Goal: Navigation & Orientation: Understand site structure

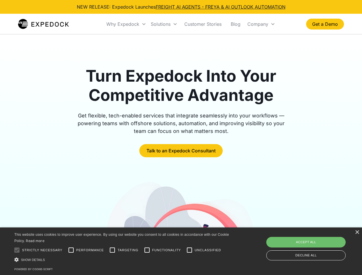
click at [126, 24] on div "Why Expedock" at bounding box center [122, 24] width 33 height 6
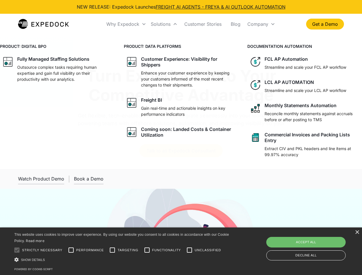
click at [164, 24] on div "Solutions" at bounding box center [161, 24] width 20 height 6
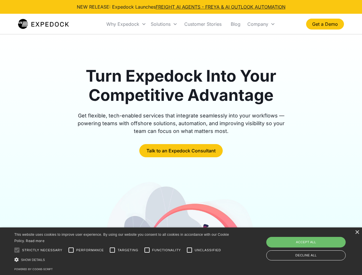
click at [261, 24] on div "Company" at bounding box center [257, 24] width 21 height 6
click at [17, 250] on div at bounding box center [16, 249] width 11 height 11
click at [71, 250] on input "Performance" at bounding box center [70, 249] width 11 height 11
checkbox input "true"
click at [112, 250] on input "Targeting" at bounding box center [112, 249] width 11 height 11
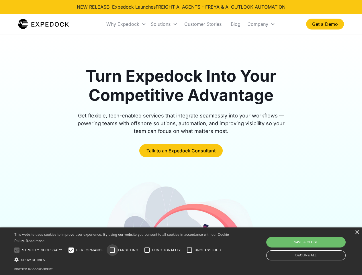
checkbox input "true"
click at [147, 250] on input "Functionality" at bounding box center [146, 249] width 11 height 11
checkbox input "true"
click at [189, 250] on input "Unclassified" at bounding box center [189, 249] width 11 height 11
checkbox input "true"
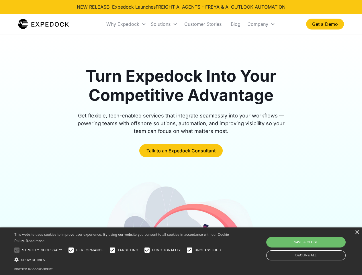
click at [123, 259] on div "Show details Hide details" at bounding box center [122, 260] width 216 height 6
